Goal: Transaction & Acquisition: Purchase product/service

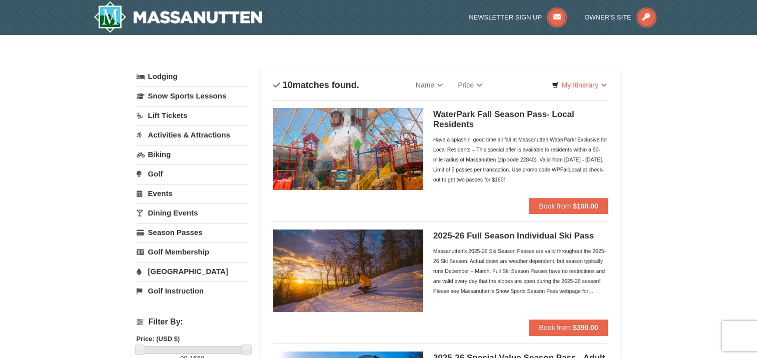
scroll to position [250, 0]
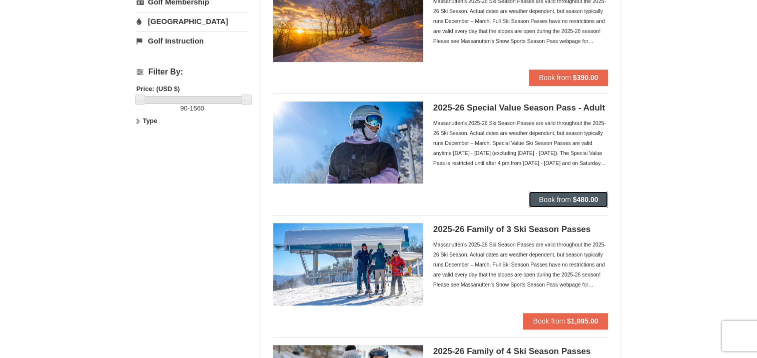
click at [563, 197] on span "Book from" at bounding box center [555, 200] width 32 height 8
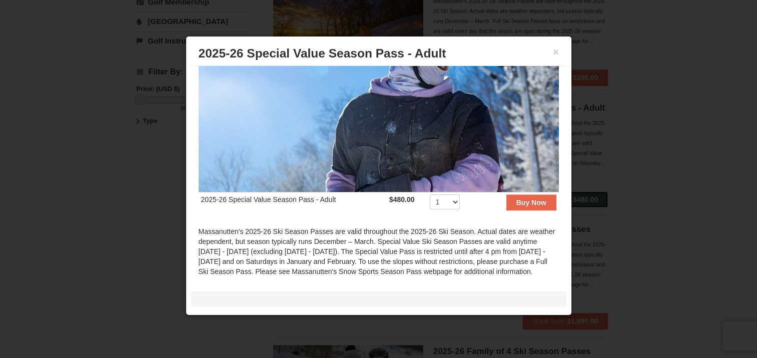
scroll to position [150, 0]
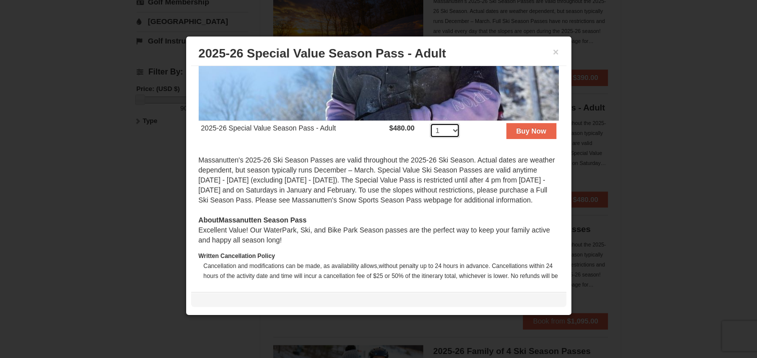
click at [444, 127] on select "1 2 3 4 5 6 7 8 9 10 11 12 13 14 15 16 17 18 19 20" at bounding box center [445, 130] width 30 height 15
select select "3"
click at [430, 123] on select "1 2 3 4 5 6 7 8 9 10 11 12 13 14 15 16 17 18 19 20" at bounding box center [445, 130] width 30 height 15
click at [524, 127] on strong "Buy Now" at bounding box center [531, 131] width 30 height 8
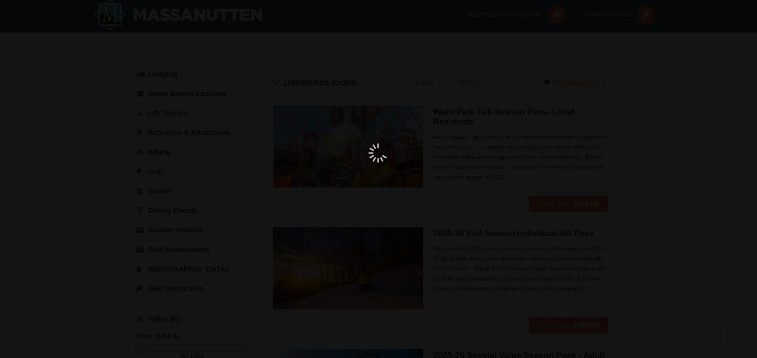
scroll to position [3, 0]
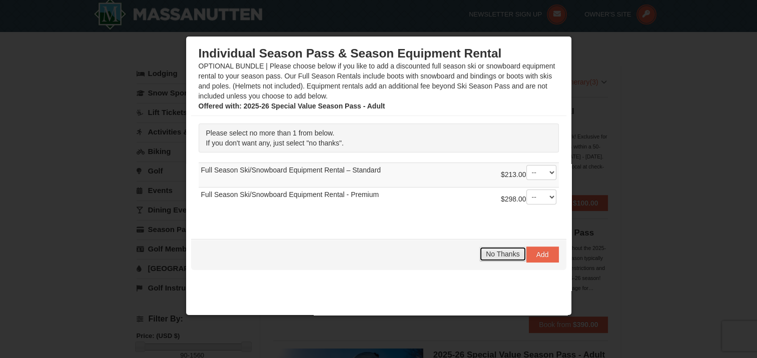
click at [491, 254] on span "No Thanks" at bounding box center [503, 254] width 34 height 8
click at [493, 255] on span "No Thanks" at bounding box center [503, 254] width 34 height 8
click at [486, 250] on span "No Thanks" at bounding box center [503, 254] width 34 height 8
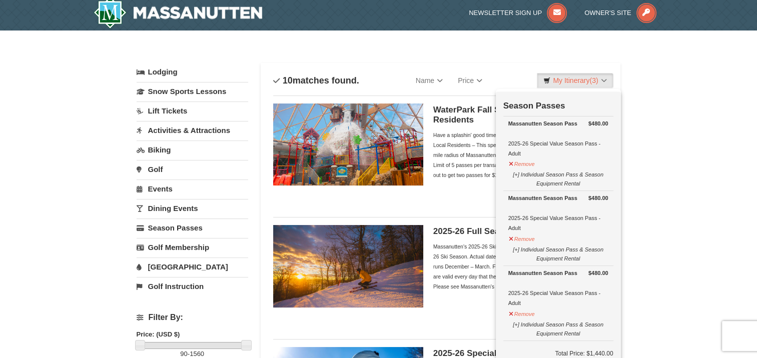
scroll to position [0, 0]
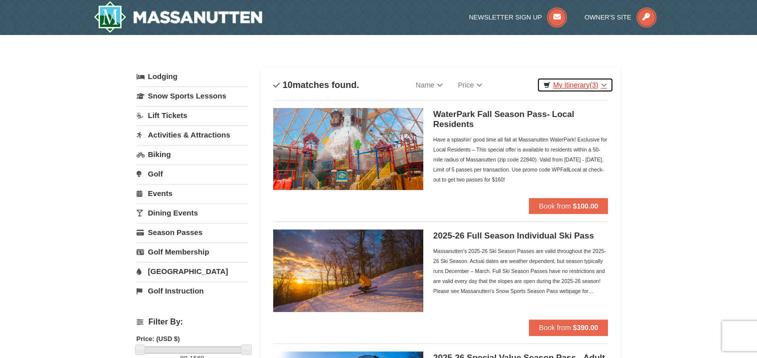
click at [589, 78] on link "My Itinerary (3)" at bounding box center [575, 85] width 76 height 15
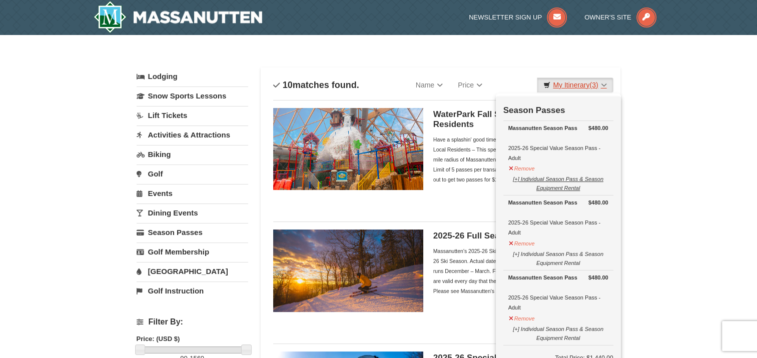
scroll to position [50, 0]
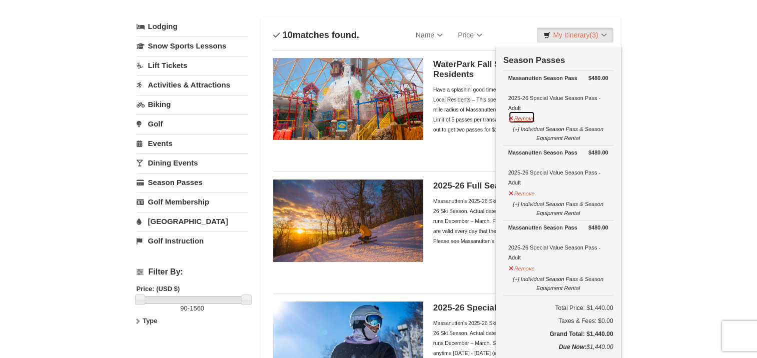
click at [523, 117] on button "Remove" at bounding box center [521, 117] width 27 height 13
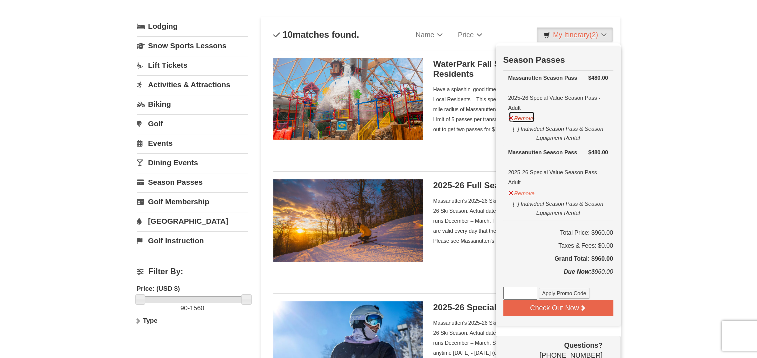
click at [522, 120] on button "Remove" at bounding box center [521, 117] width 27 height 13
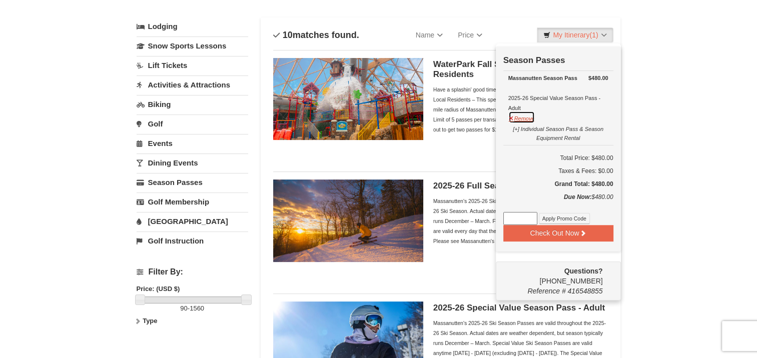
click at [524, 116] on button "Remove" at bounding box center [521, 117] width 27 height 13
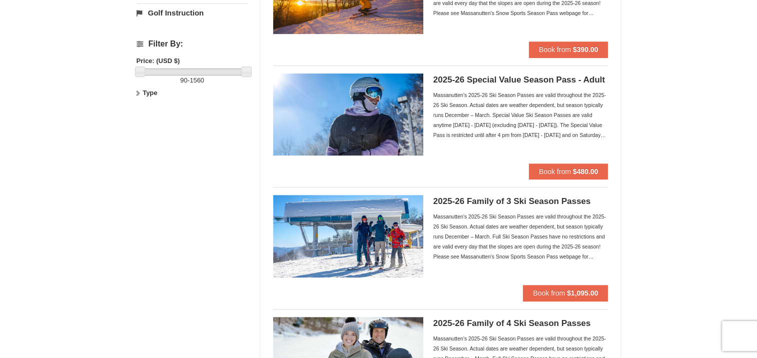
scroll to position [300, 0]
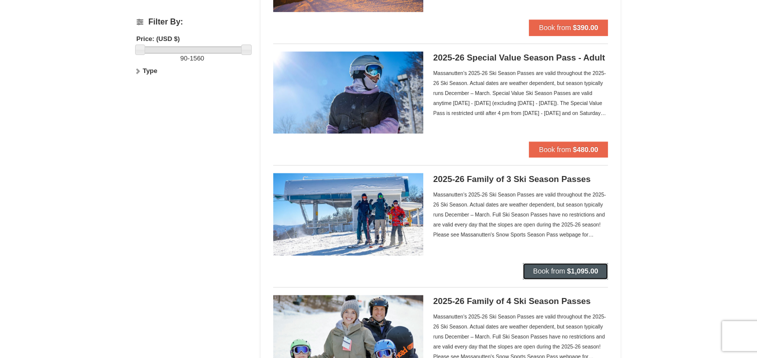
click at [582, 269] on strong "$1,095.00" at bounding box center [582, 271] width 31 height 8
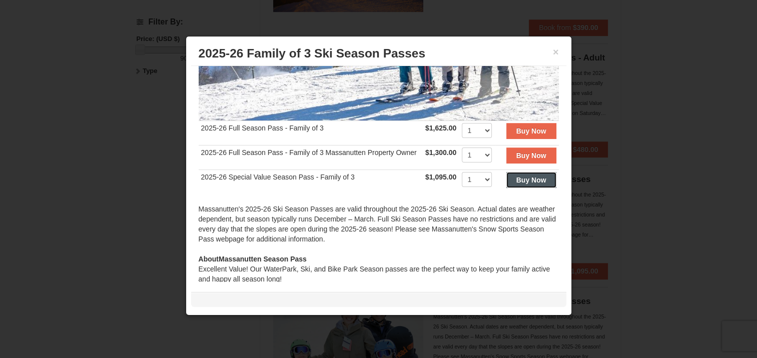
drag, startPoint x: 523, startPoint y: 195, endPoint x: 311, endPoint y: 211, distance: 213.1
click at [311, 194] on tr "2025-26 Special Value Season Pass - Family of 3 $1,095.00 Includes all fees. Ta…" at bounding box center [379, 182] width 360 height 25
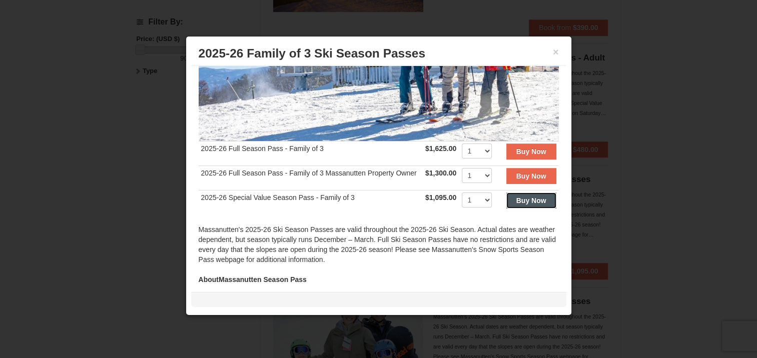
scroll to position [163, 0]
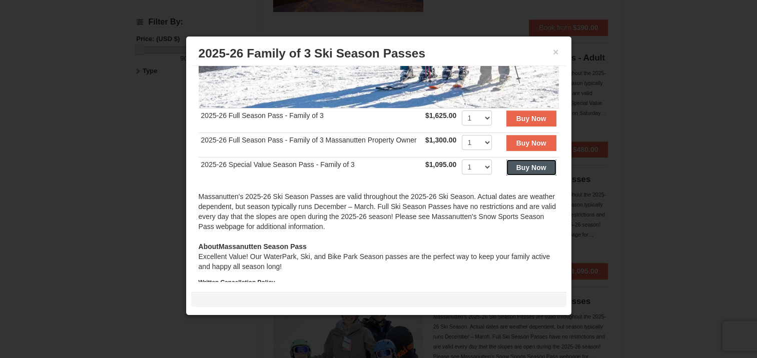
click at [506, 176] on button "Buy Now" at bounding box center [531, 168] width 50 height 16
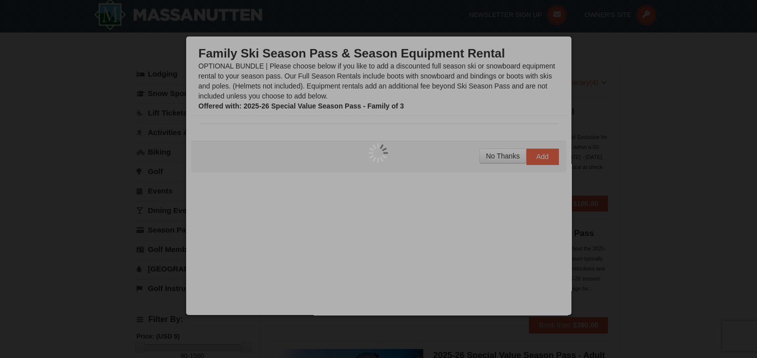
scroll to position [3, 0]
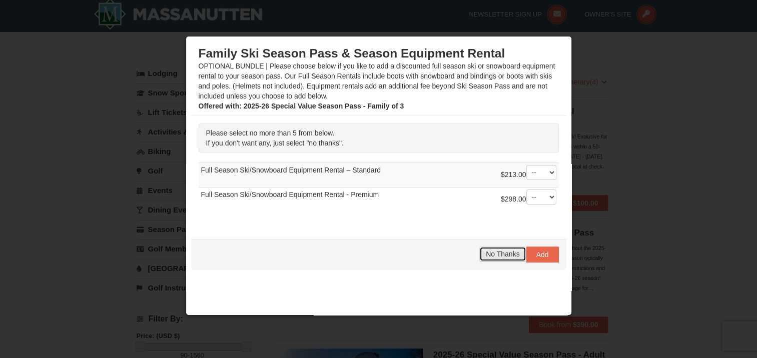
click at [486, 254] on span "No Thanks" at bounding box center [503, 254] width 34 height 8
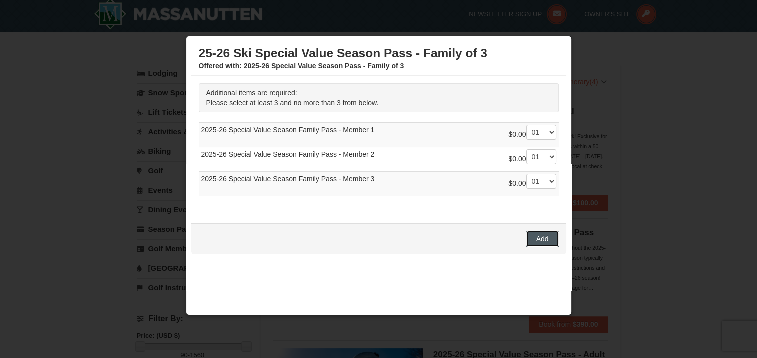
click at [541, 239] on button "Add" at bounding box center [542, 239] width 33 height 16
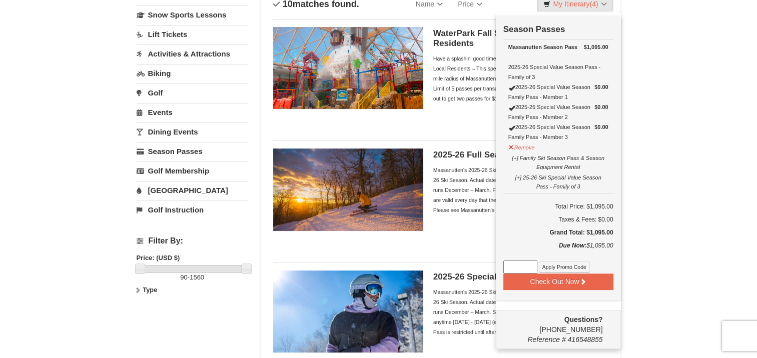
scroll to position [103, 0]
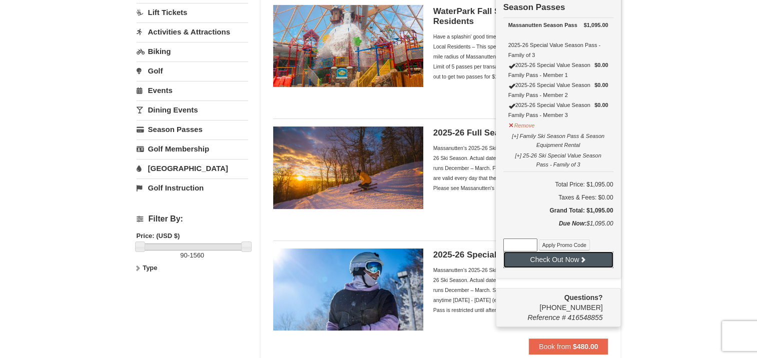
click at [571, 258] on button "Check Out Now" at bounding box center [558, 260] width 110 height 16
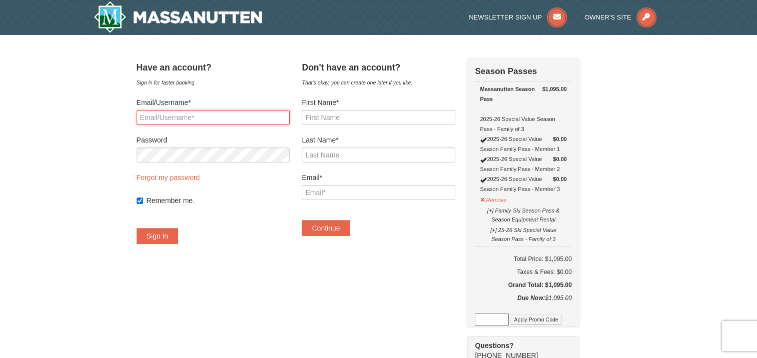
click at [209, 113] on input "Email/Username*" at bounding box center [213, 117] width 153 height 15
type input "andrealscott0810@gmail.com"
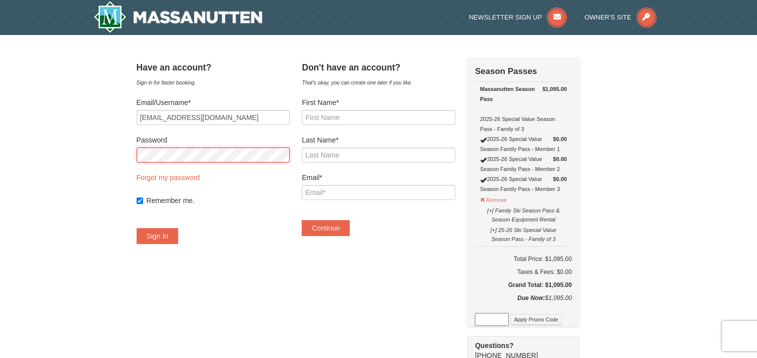
click at [137, 228] on button "Sign In" at bounding box center [158, 236] width 42 height 16
click at [137, 228] on button "Try Again" at bounding box center [162, 236] width 50 height 16
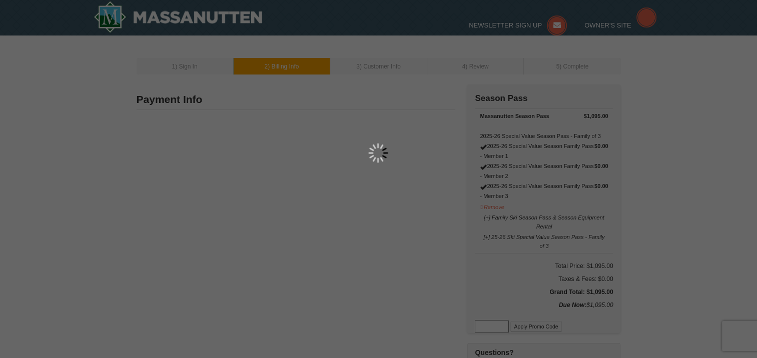
type input "3200 Buttercup Court"
type input "New Bern"
type input "28562"
type input "252"
type input "626"
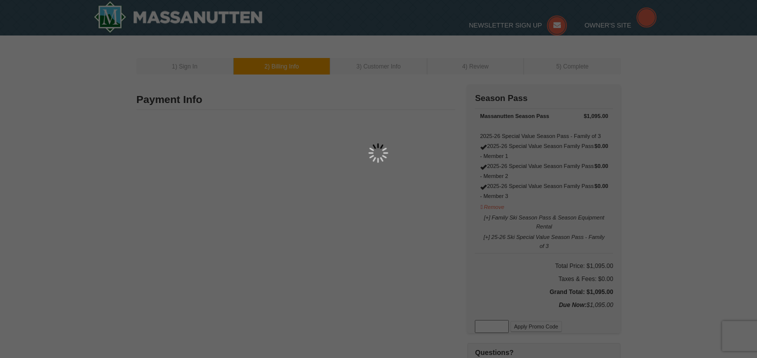
type input "6831"
type input "andrealscott0810@gmail.com"
select select "NC"
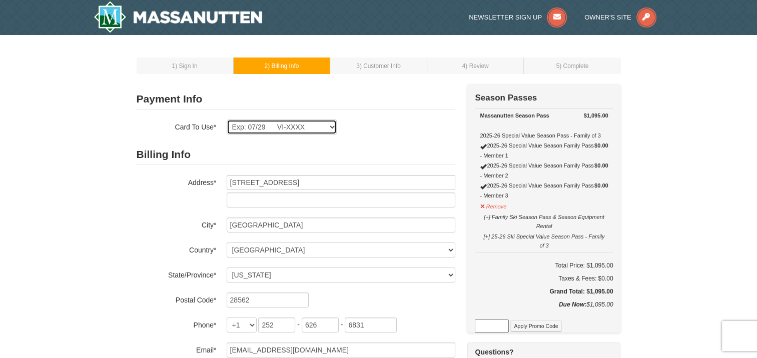
click at [332, 126] on select "Exp: 02/27 MC-XXXX Exp: 02/27 MC-XXXX Exp: 07/29 VI-XXXX New Card" at bounding box center [282, 127] width 110 height 15
click at [390, 132] on div "Exp: 02/27 MC-XXXX Exp: 02/27 MC-XXXX Exp: 07/29 VI-XXXX New Card Are you sure …" at bounding box center [341, 127] width 229 height 15
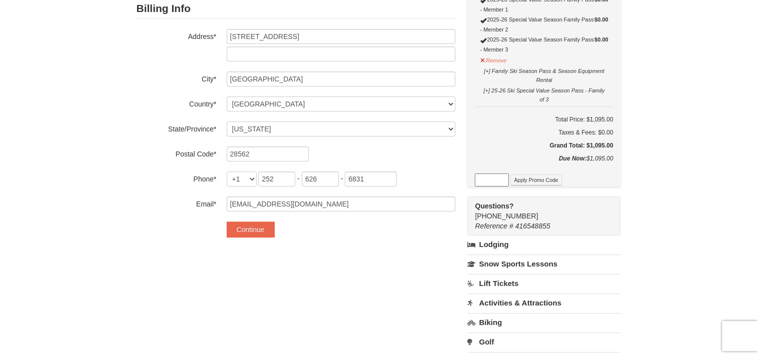
scroll to position [150, 0]
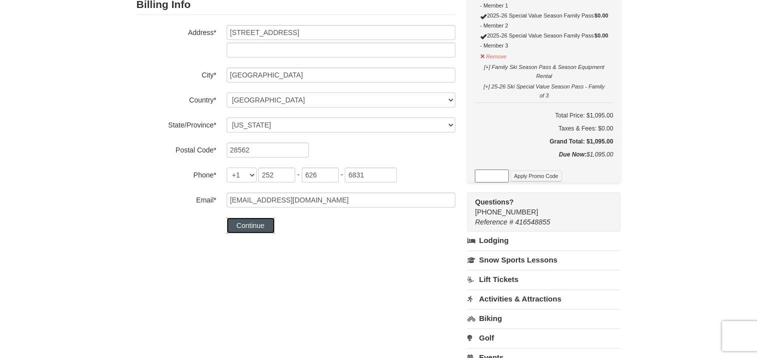
click at [257, 223] on button "Continue" at bounding box center [251, 226] width 48 height 16
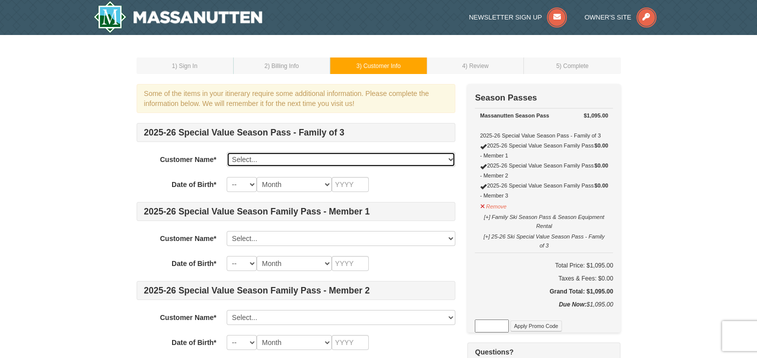
click at [255, 161] on select "Select... [PERSON_NAME] [PERSON_NAME] [PERSON_NAME] [PERSON_NAME] [PERSON_NAME]…" at bounding box center [341, 159] width 229 height 15
select select "7166851"
click at [227, 152] on select "Select... [PERSON_NAME] [PERSON_NAME] [PERSON_NAME] [PERSON_NAME] [PERSON_NAME]…" at bounding box center [341, 159] width 229 height 15
select select "10"
select select "08"
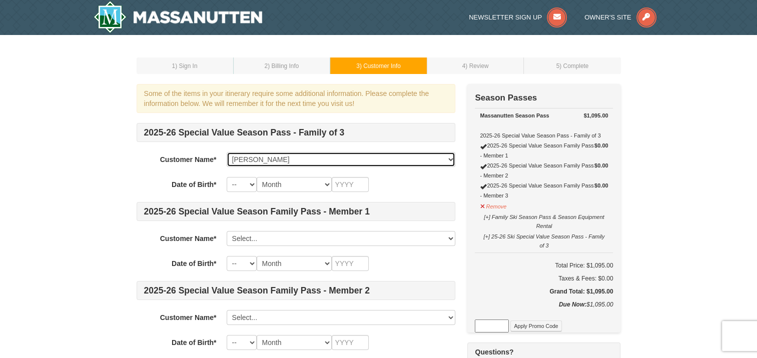
type input "1981"
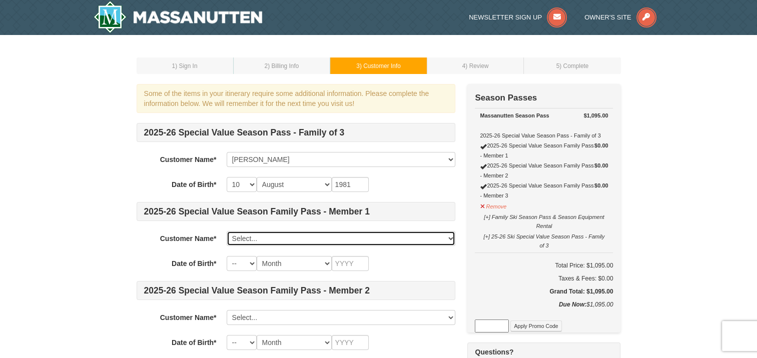
click at [267, 234] on select "Select... Andrea Scott Adam Scott Eve Scott Mandy Johnston Eric Johnston Marley…" at bounding box center [341, 238] width 229 height 15
select select "7166875"
click at [227, 231] on select "Select... Andrea Scott Adam Scott Eve Scott Mandy Johnston Eric Johnston Marley…" at bounding box center [341, 238] width 229 height 15
select select "19"
select select "11"
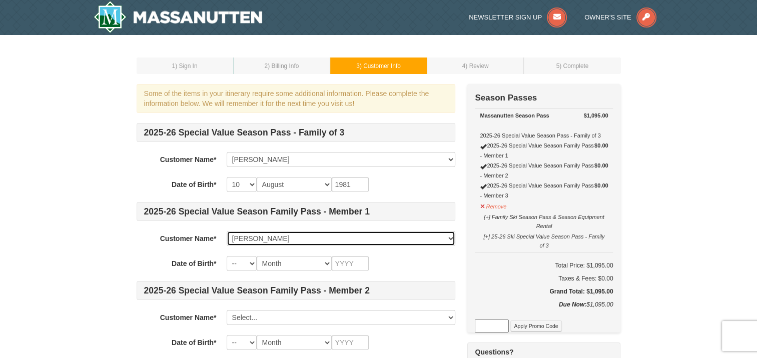
type input "1979"
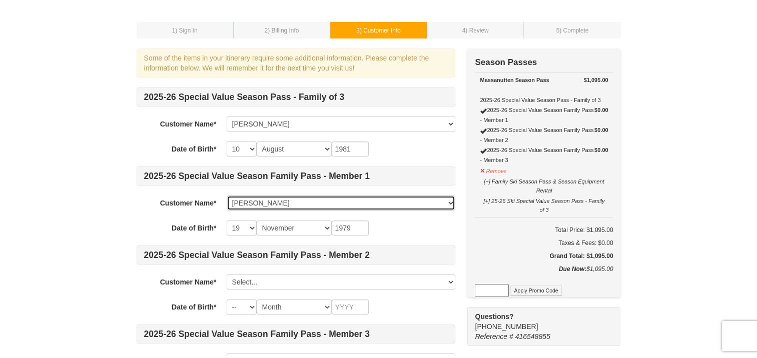
scroll to position [100, 0]
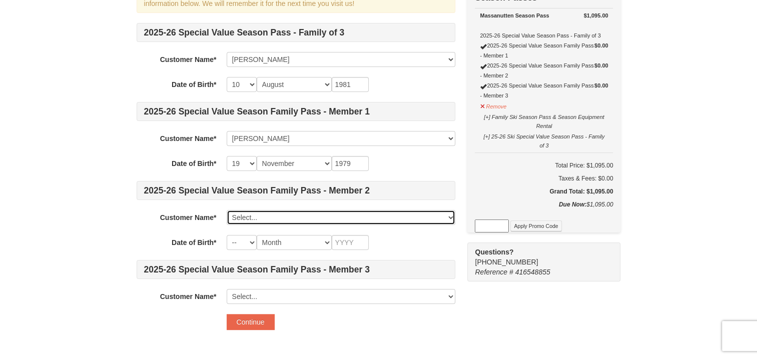
click at [270, 218] on select "Select... Andrea Scott Adam Scott Eve Scott Mandy Johnston Eric Johnston Marley…" at bounding box center [341, 217] width 229 height 15
select select "7166878"
click at [227, 210] on select "Select... Andrea Scott Adam Scott Eve Scott Mandy Johnston Eric Johnston Marley…" at bounding box center [341, 217] width 229 height 15
select select "06"
select select "11"
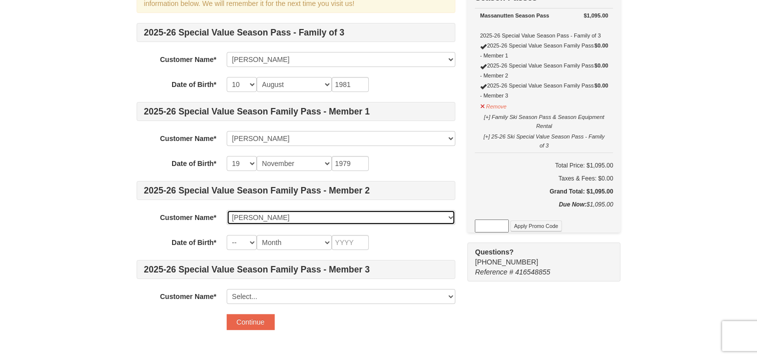
type input "2007"
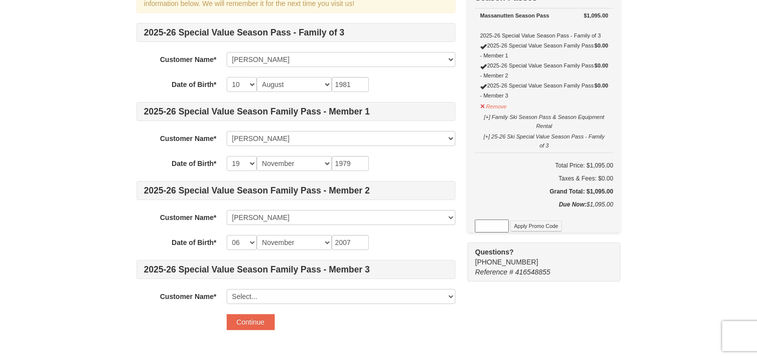
click at [146, 245] on label "Date of Birth*" at bounding box center [177, 241] width 80 height 13
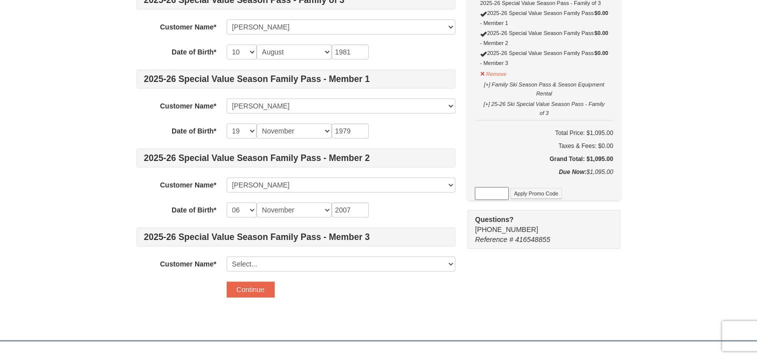
scroll to position [150, 0]
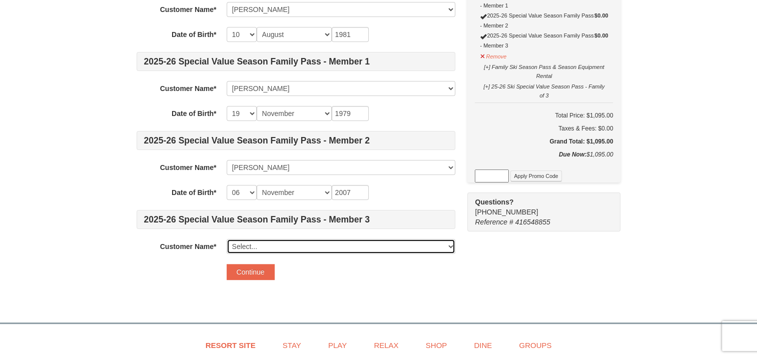
click at [328, 245] on select "Select... Andrea Scott Adam Scott Eve Scott Mandy Johnston Eric Johnston Marley…" at bounding box center [341, 246] width 229 height 15
select select "7166851"
click at [227, 239] on select "Select... Andrea Scott Adam Scott Eve Scott Mandy Johnston Eric Johnston Marley…" at bounding box center [341, 246] width 229 height 15
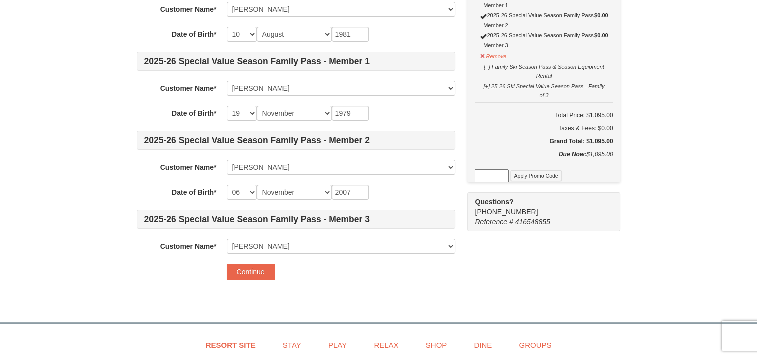
click at [363, 280] on div "Some of the items in your itinerary require some additional information. Please…" at bounding box center [296, 112] width 319 height 356
click at [239, 274] on button "Continue" at bounding box center [251, 272] width 48 height 16
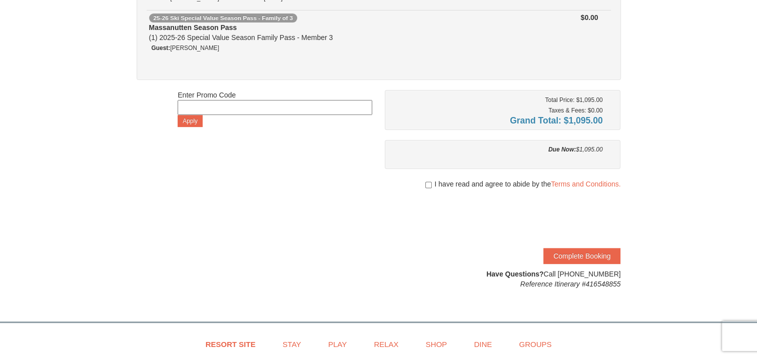
scroll to position [250, 0]
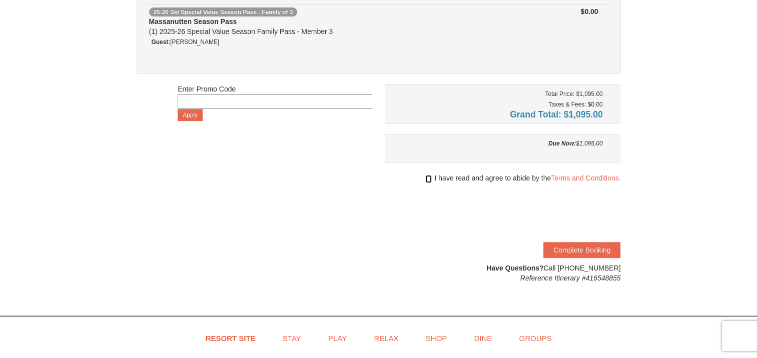
click at [426, 178] on input "checkbox" at bounding box center [428, 179] width 7 height 8
checkbox input "true"
click at [579, 244] on button "Complete Booking" at bounding box center [581, 250] width 77 height 16
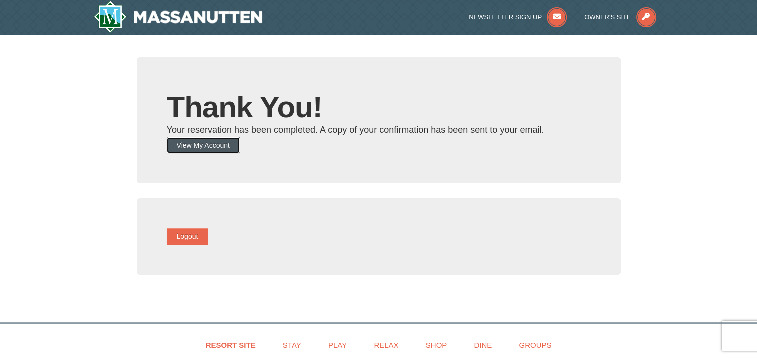
click at [212, 145] on button "View My Account" at bounding box center [203, 146] width 73 height 16
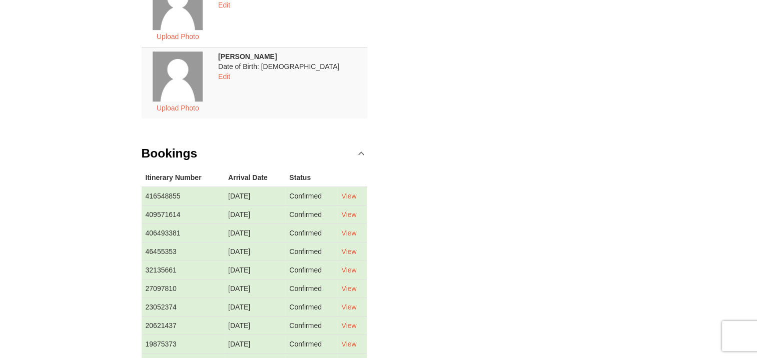
scroll to position [650, 0]
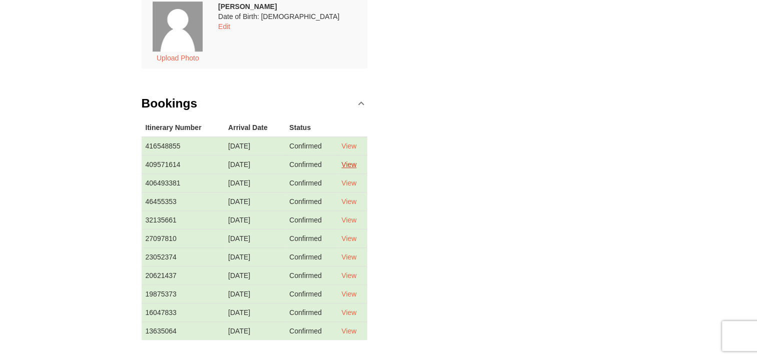
click at [356, 163] on link "View" at bounding box center [348, 165] width 15 height 8
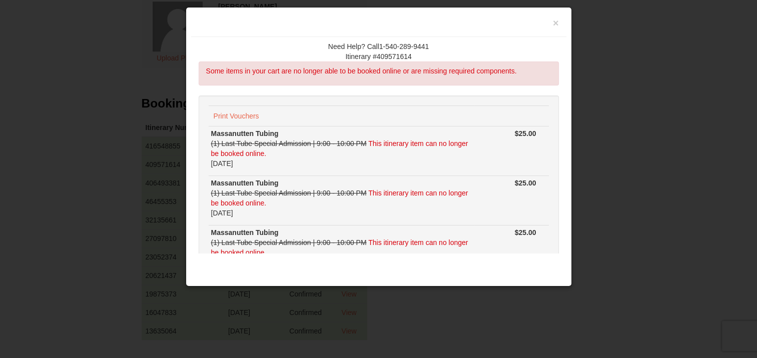
scroll to position [0, 0]
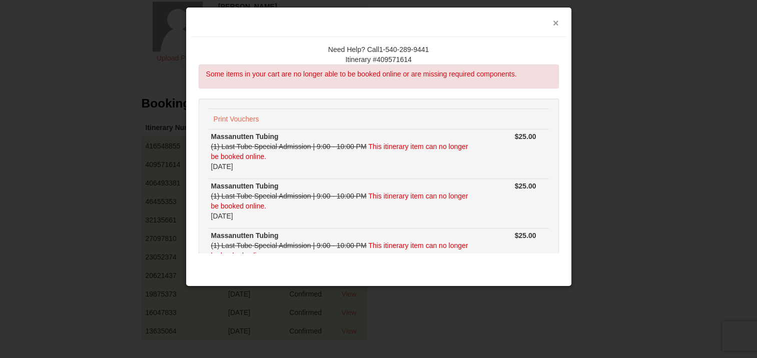
click at [554, 24] on button "×" at bounding box center [556, 23] width 6 height 10
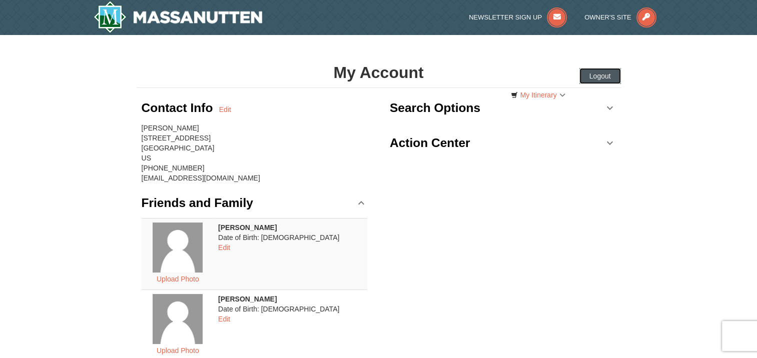
click at [605, 74] on button "Logout" at bounding box center [600, 76] width 42 height 16
